Goal: Task Accomplishment & Management: Use online tool/utility

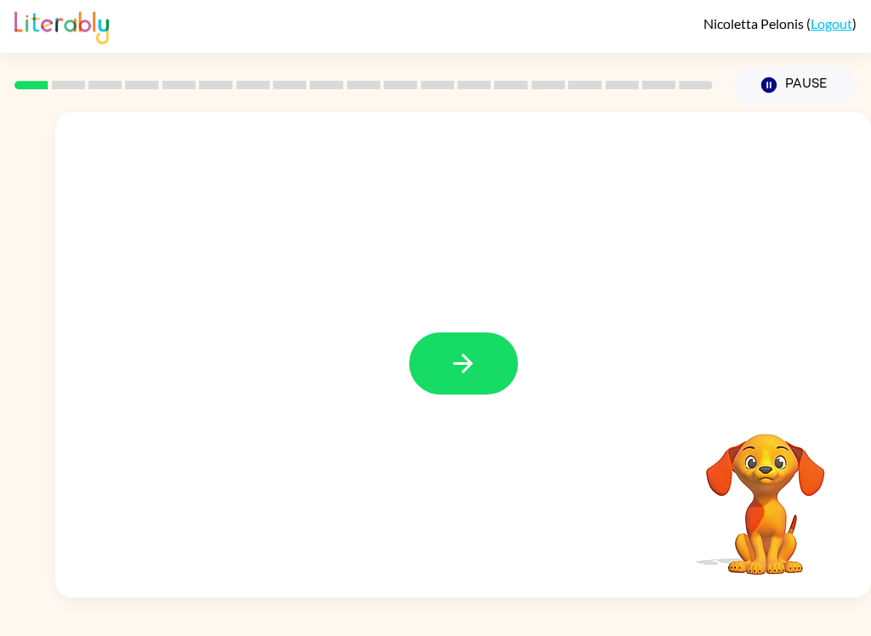
click at [481, 392] on button "button" at bounding box center [463, 363] width 109 height 62
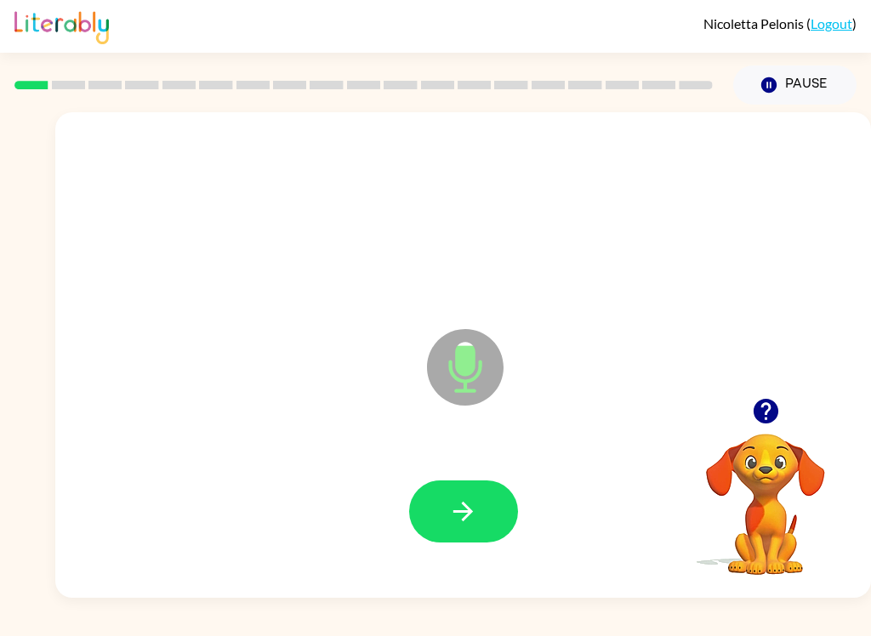
click at [487, 507] on button "button" at bounding box center [463, 511] width 109 height 62
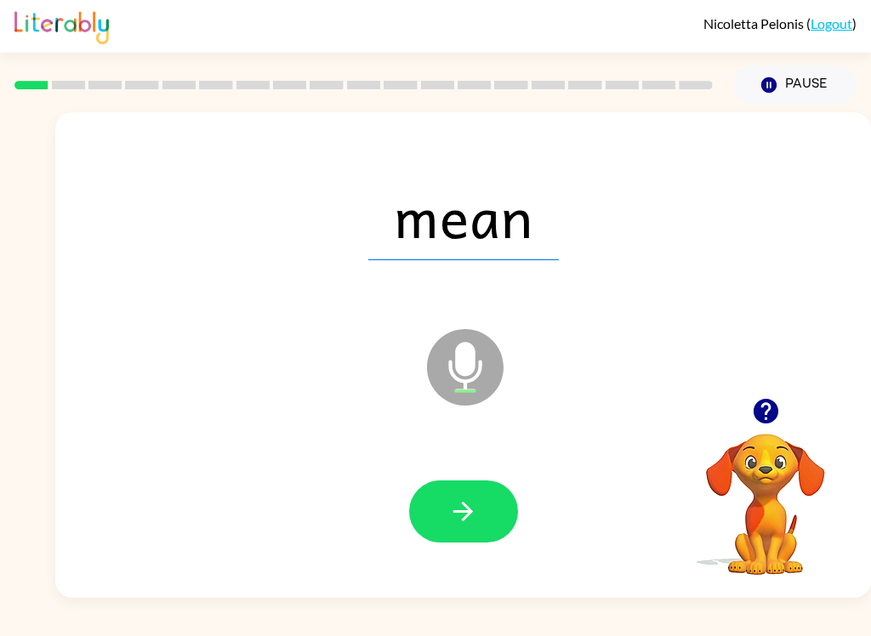
click at [474, 517] on icon "button" at bounding box center [463, 511] width 30 height 30
click at [490, 496] on button "button" at bounding box center [463, 511] width 109 height 62
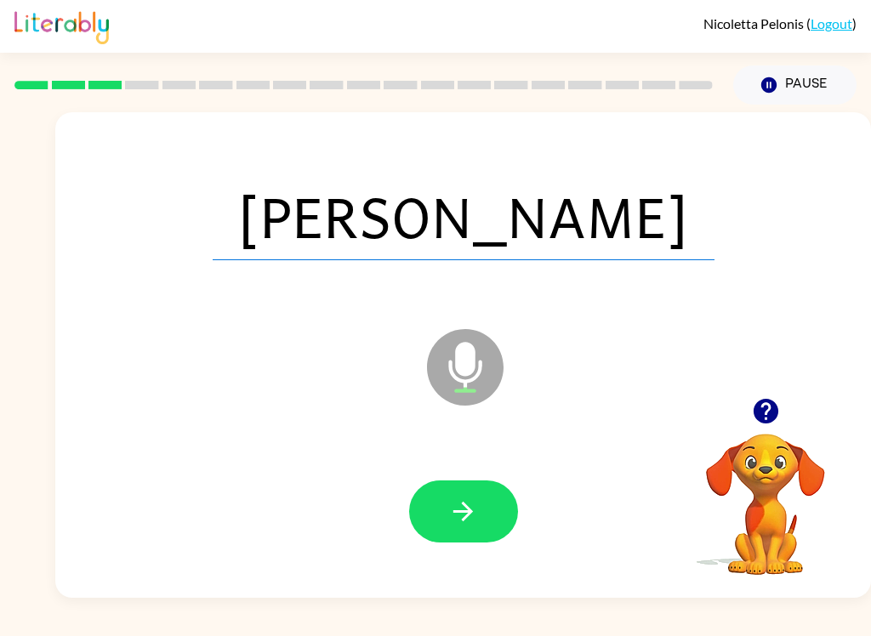
click at [445, 526] on button "button" at bounding box center [463, 511] width 109 height 62
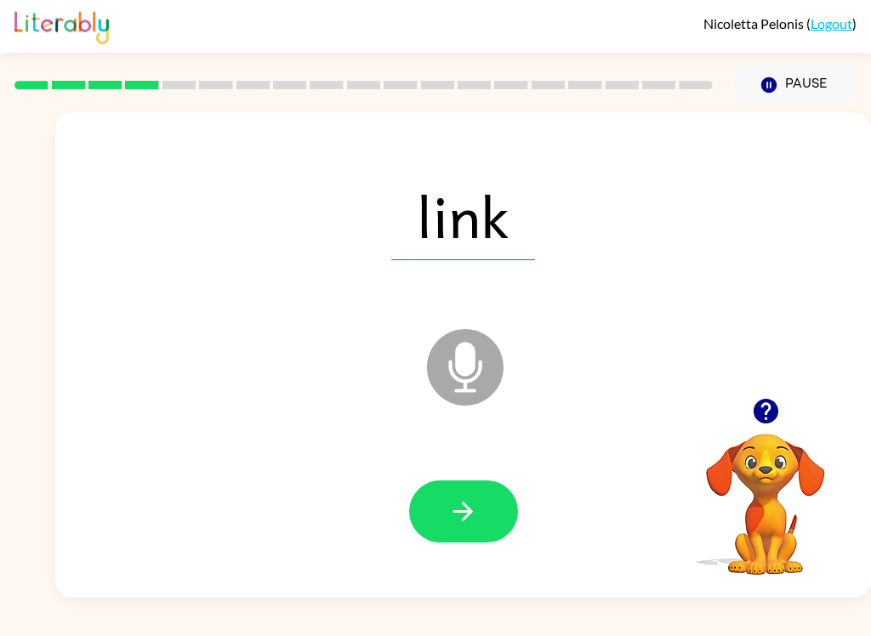
click at [474, 508] on icon "button" at bounding box center [463, 511] width 30 height 30
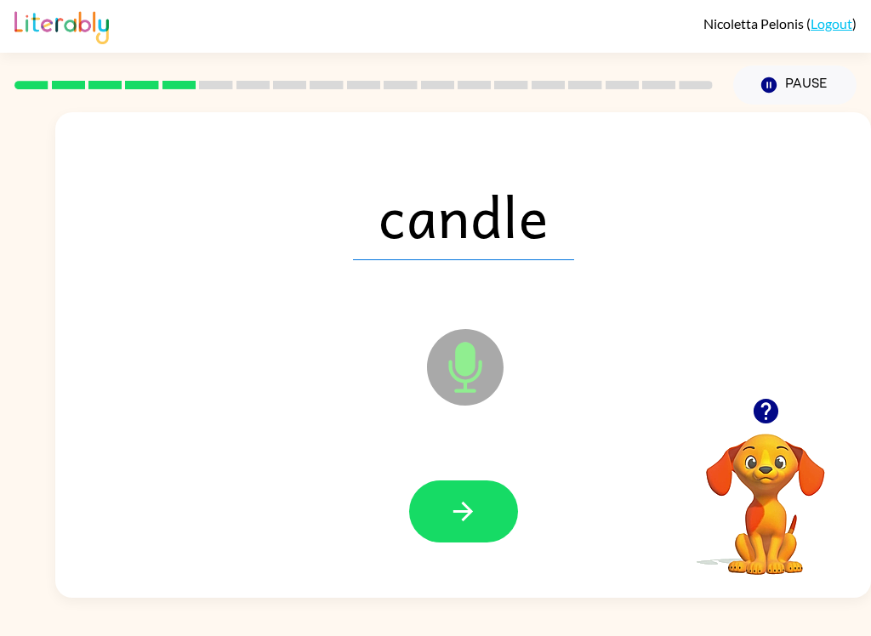
click at [447, 516] on button "button" at bounding box center [463, 511] width 109 height 62
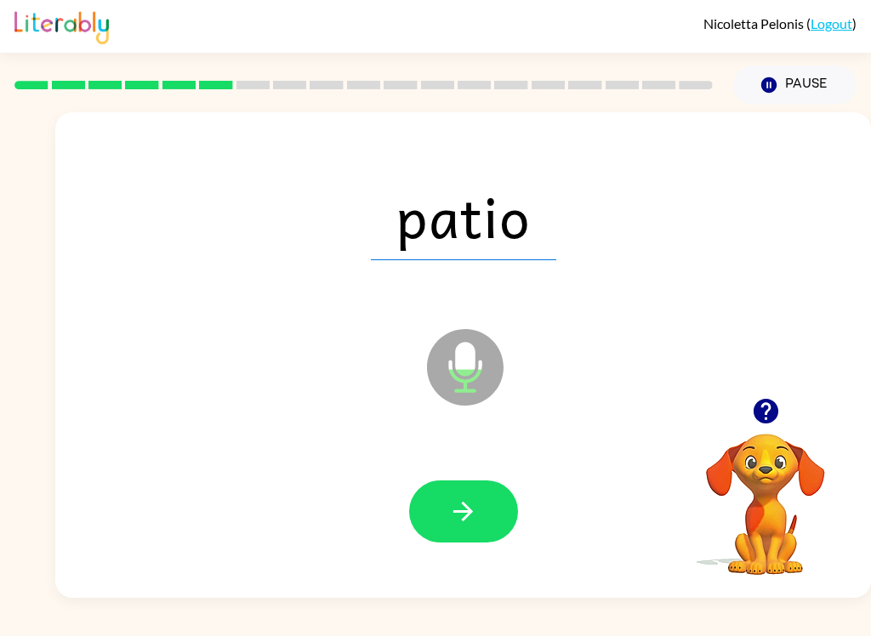
click at [483, 504] on button "button" at bounding box center [463, 511] width 109 height 62
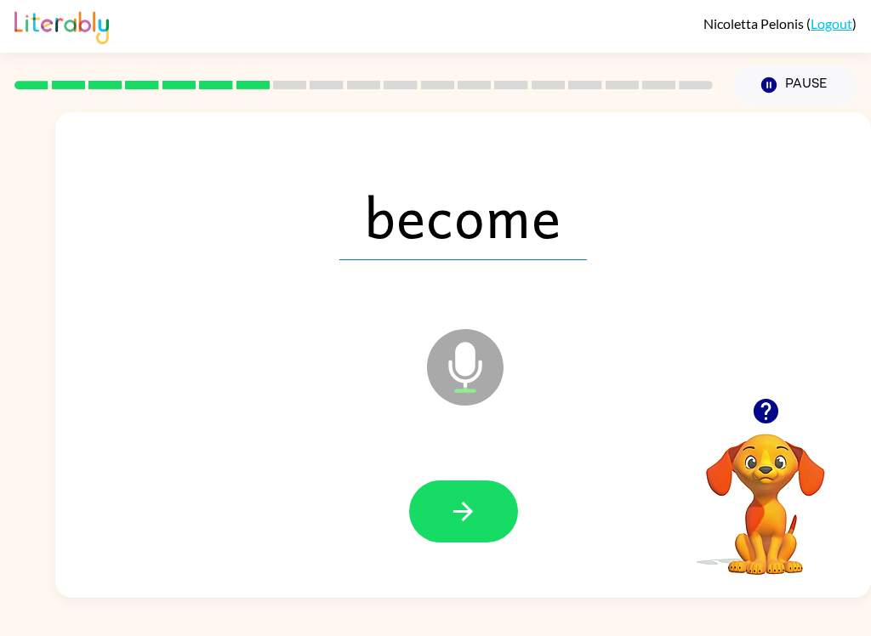
click at [468, 491] on button "button" at bounding box center [463, 511] width 109 height 62
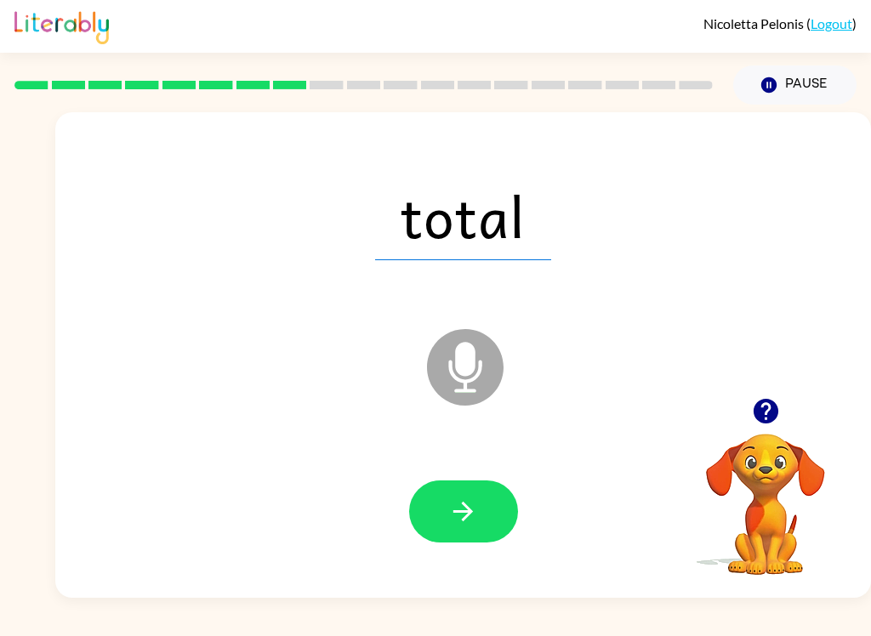
click at [493, 506] on button "button" at bounding box center [463, 511] width 109 height 62
click at [488, 508] on button "button" at bounding box center [463, 511] width 109 height 62
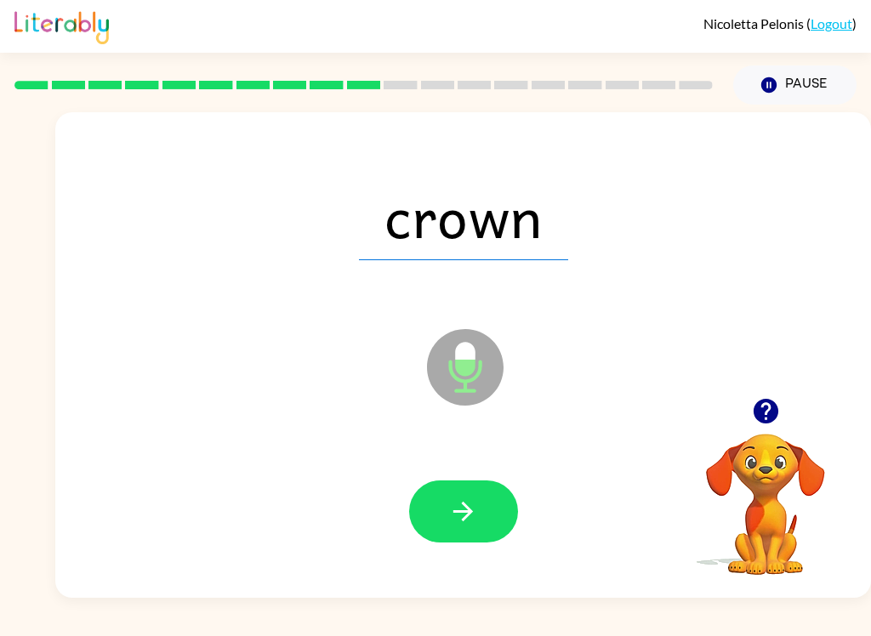
click at [766, 423] on icon "button" at bounding box center [764, 411] width 25 height 25
click at [485, 481] on button "button" at bounding box center [463, 511] width 109 height 62
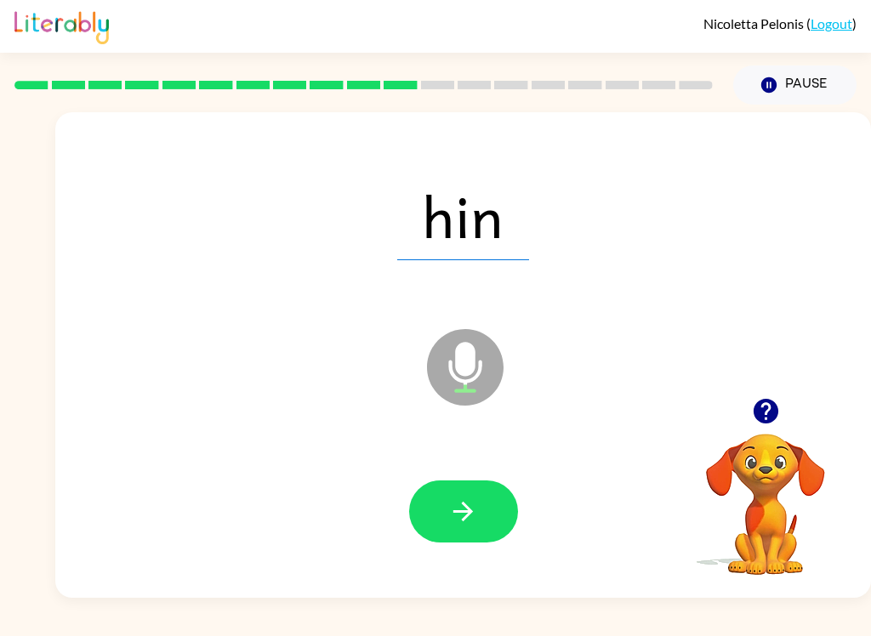
click at [486, 509] on button "button" at bounding box center [463, 511] width 109 height 62
click at [454, 530] on button "button" at bounding box center [463, 511] width 109 height 62
click at [439, 489] on button "button" at bounding box center [463, 511] width 109 height 62
click at [474, 513] on icon "button" at bounding box center [463, 511] width 30 height 30
click at [490, 504] on button "button" at bounding box center [463, 511] width 109 height 62
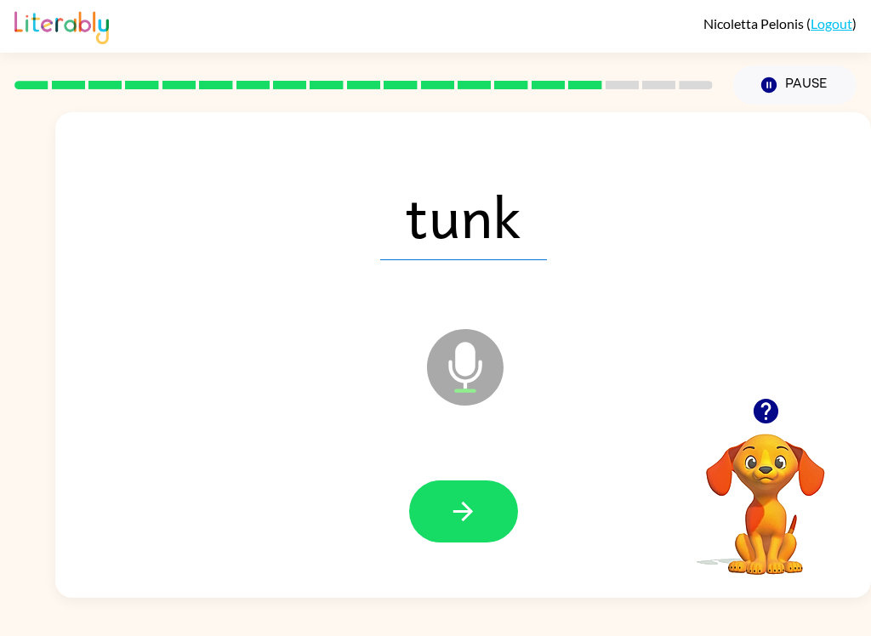
click at [485, 519] on button "button" at bounding box center [463, 511] width 109 height 62
click at [466, 517] on icon "button" at bounding box center [463, 512] width 20 height 20
click at [469, 520] on icon "button" at bounding box center [463, 511] width 30 height 30
